Goal: Understand process/instructions

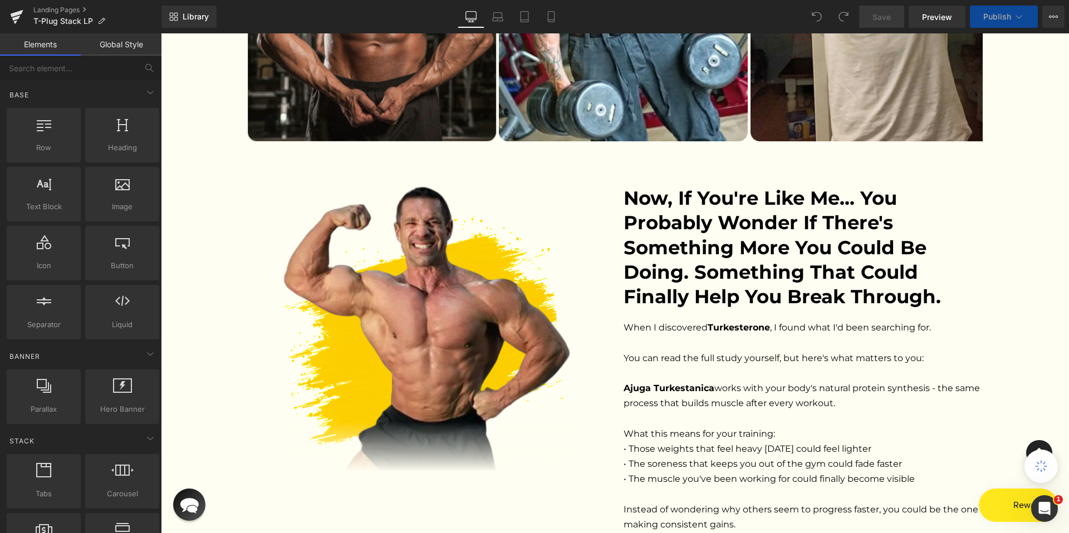
scroll to position [2054, 0]
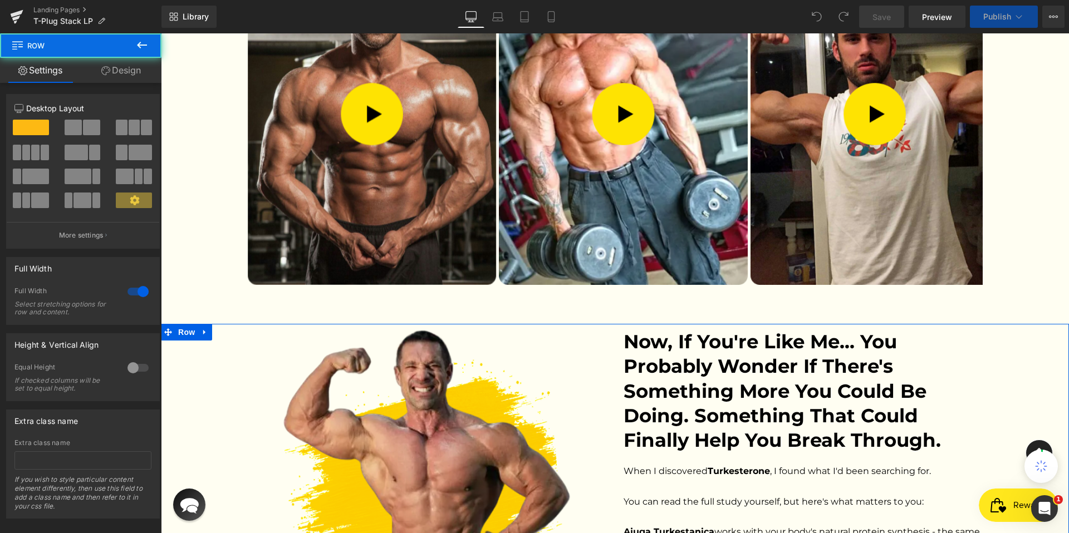
click at [217, 348] on div "Image Now, if you're like me... you probably wonder if there's something more y…" at bounding box center [615, 514] width 908 height 368
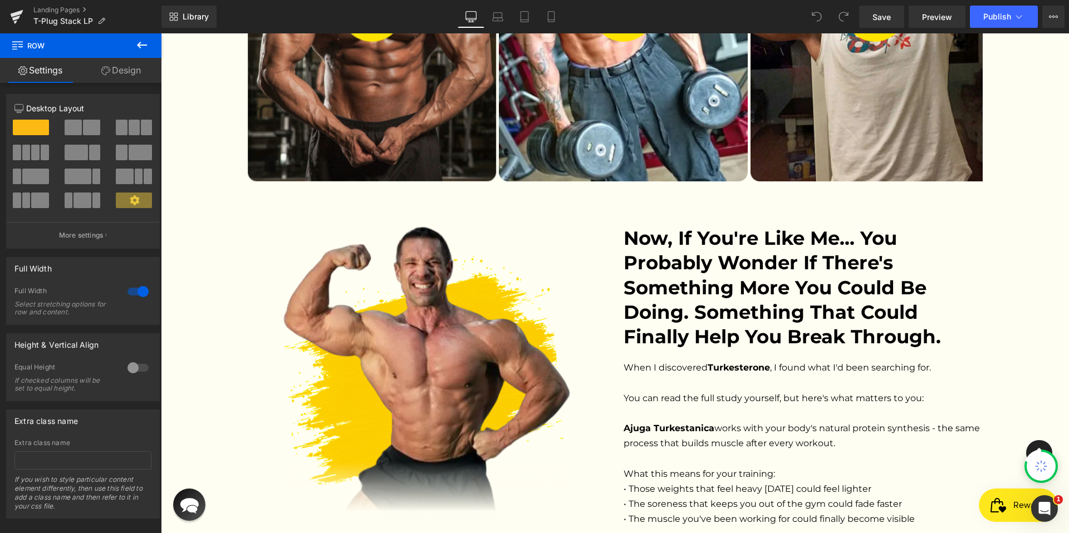
scroll to position [2159, 0]
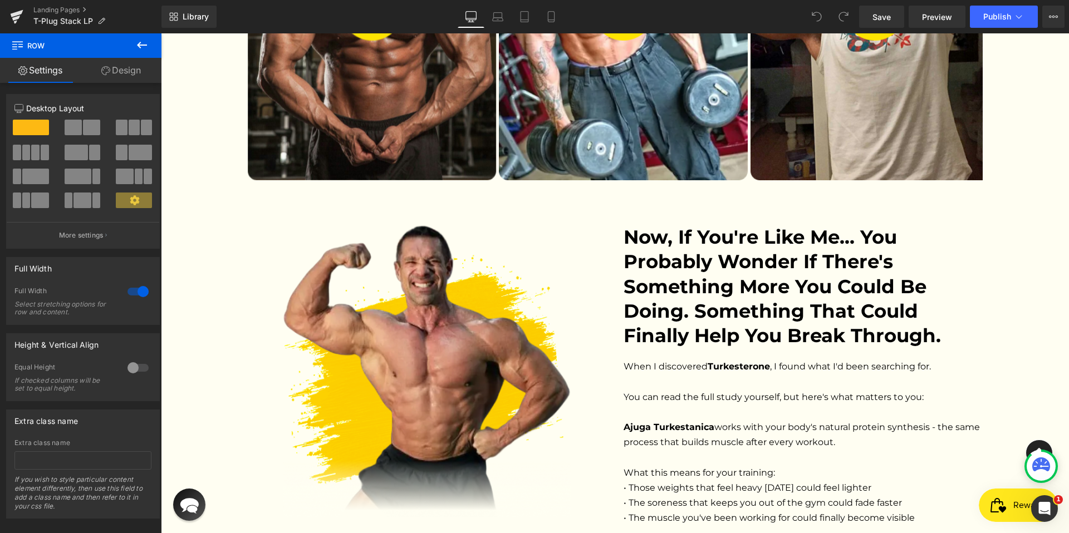
click at [211, 256] on div "Image Now, if you're like me... you probably wonder if there's something more y…" at bounding box center [615, 409] width 908 height 368
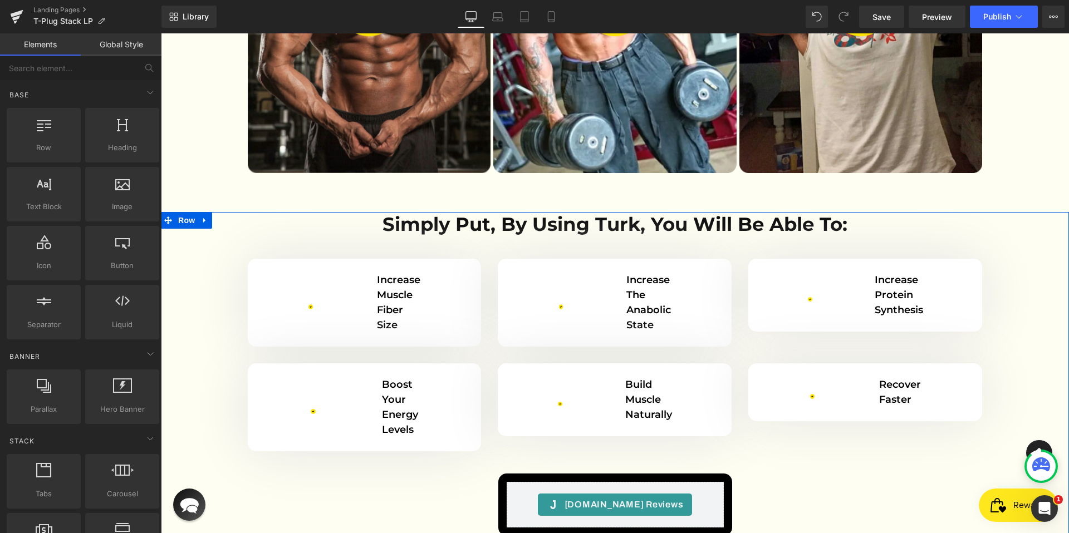
click at [210, 258] on div "Simply put, by using Turk, you will be able to: Heading Row Image Increase musc…" at bounding box center [615, 377] width 908 height 330
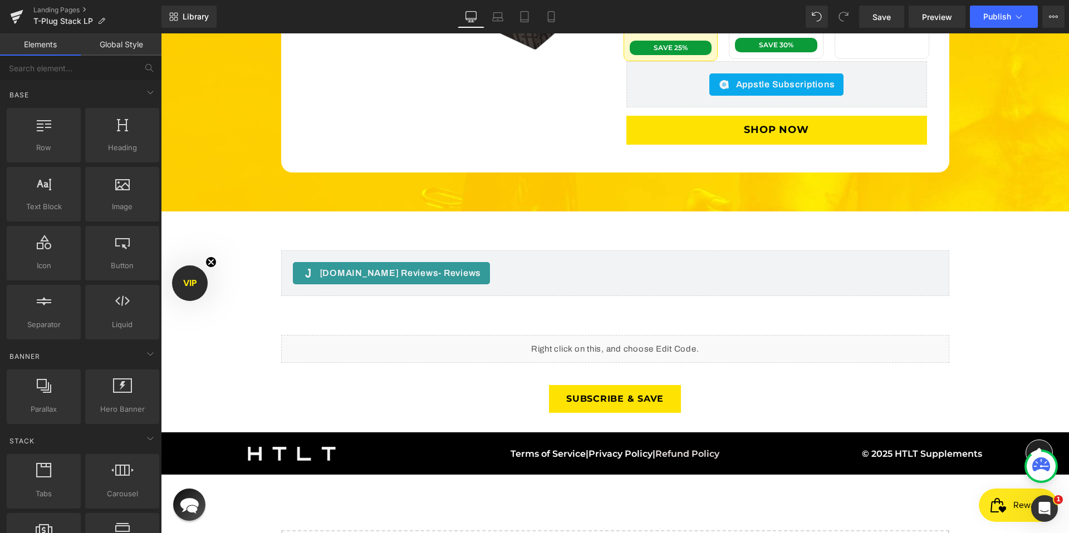
scroll to position [2802, 0]
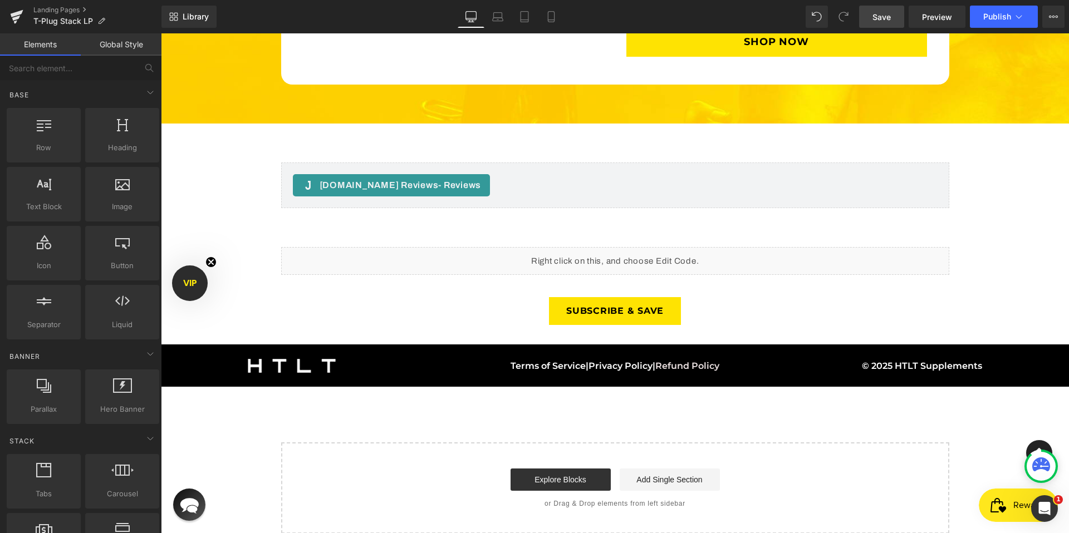
click at [893, 19] on link "Save" at bounding box center [881, 17] width 45 height 22
click at [897, 19] on link "Save" at bounding box center [881, 17] width 45 height 22
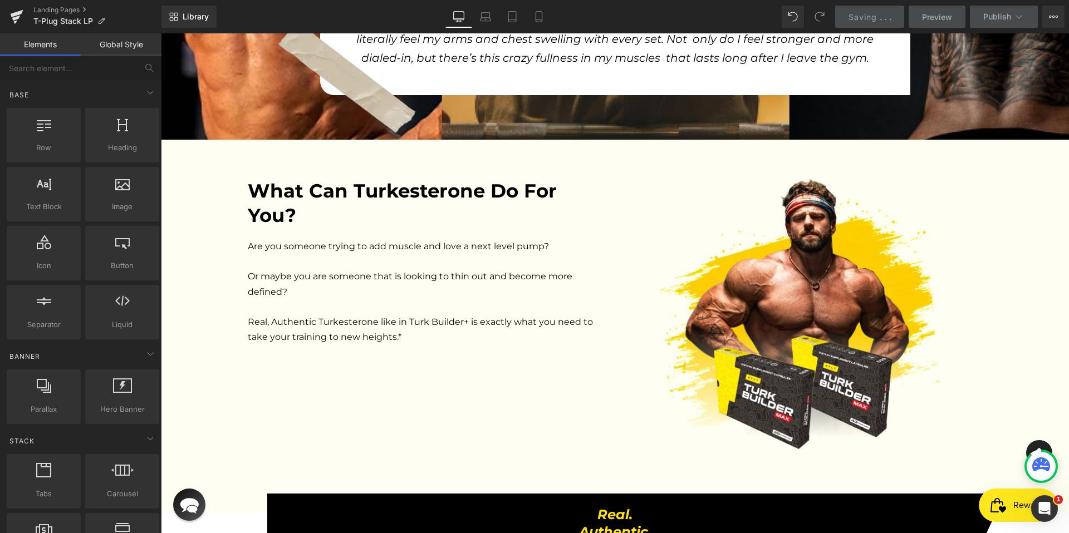
scroll to position [572, 0]
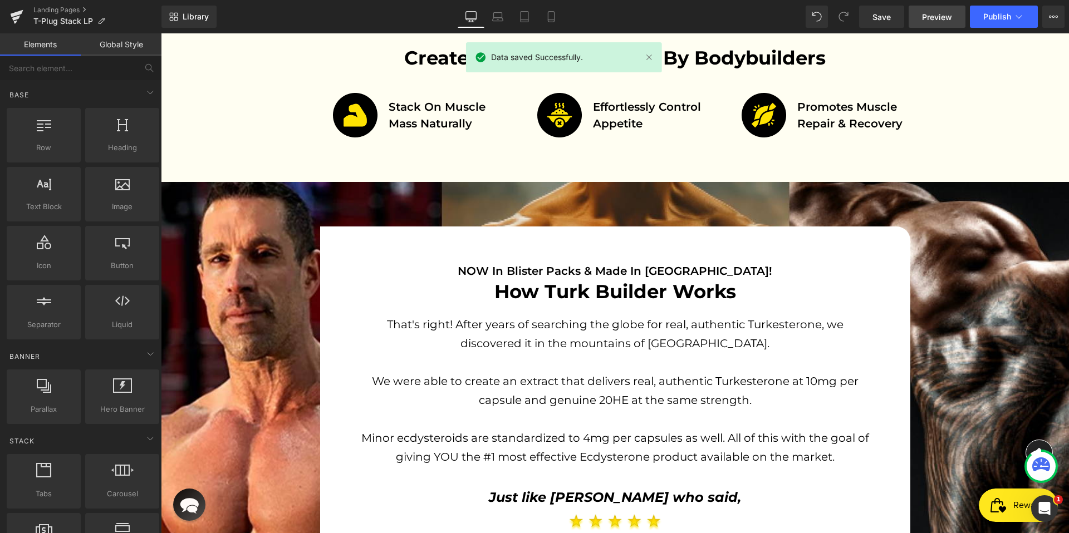
click at [937, 17] on span "Preview" at bounding box center [937, 17] width 30 height 12
